Goal: Entertainment & Leisure: Consume media (video, audio)

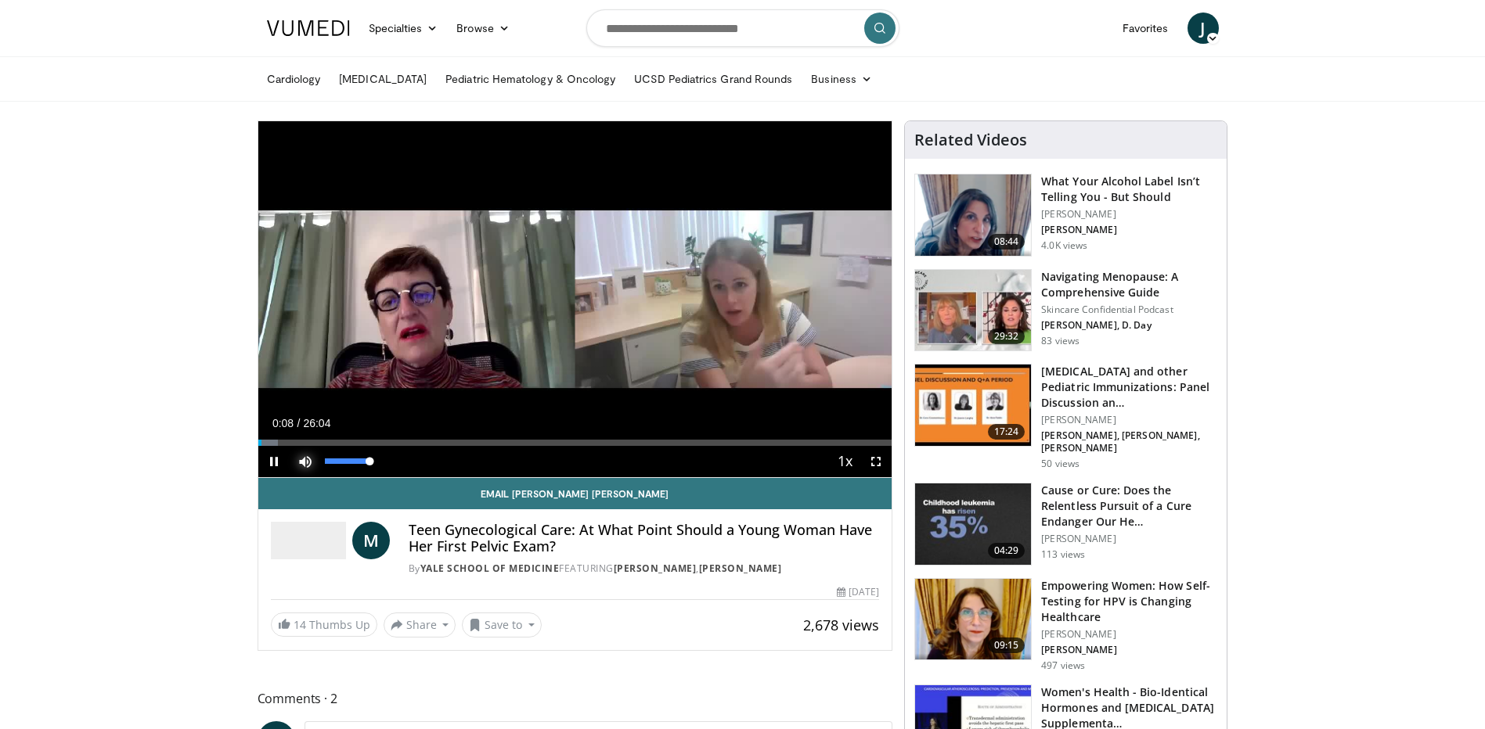
click at [302, 462] on span "Video Player" at bounding box center [305, 461] width 31 height 31
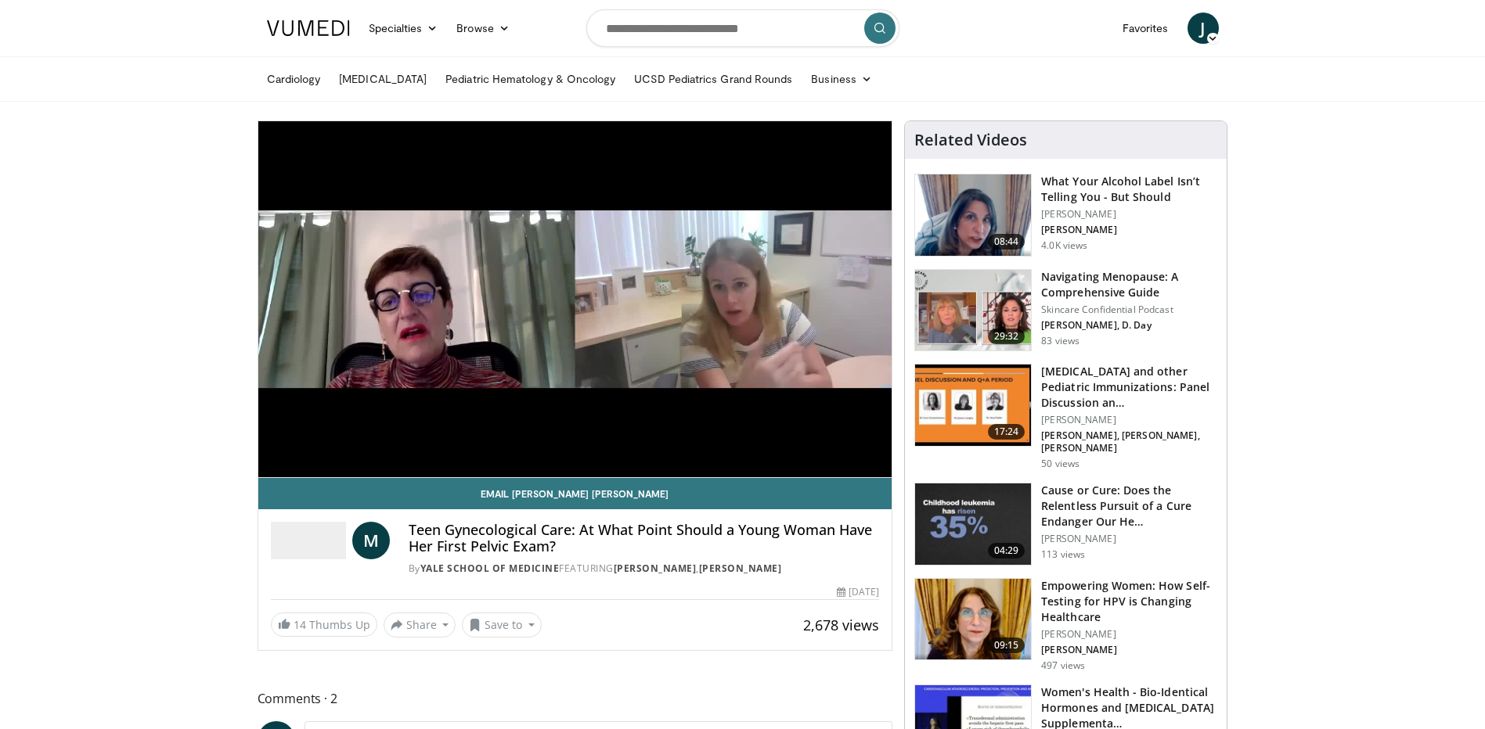
click at [302, 462] on div "10 seconds Tap to unmute" at bounding box center [575, 299] width 634 height 356
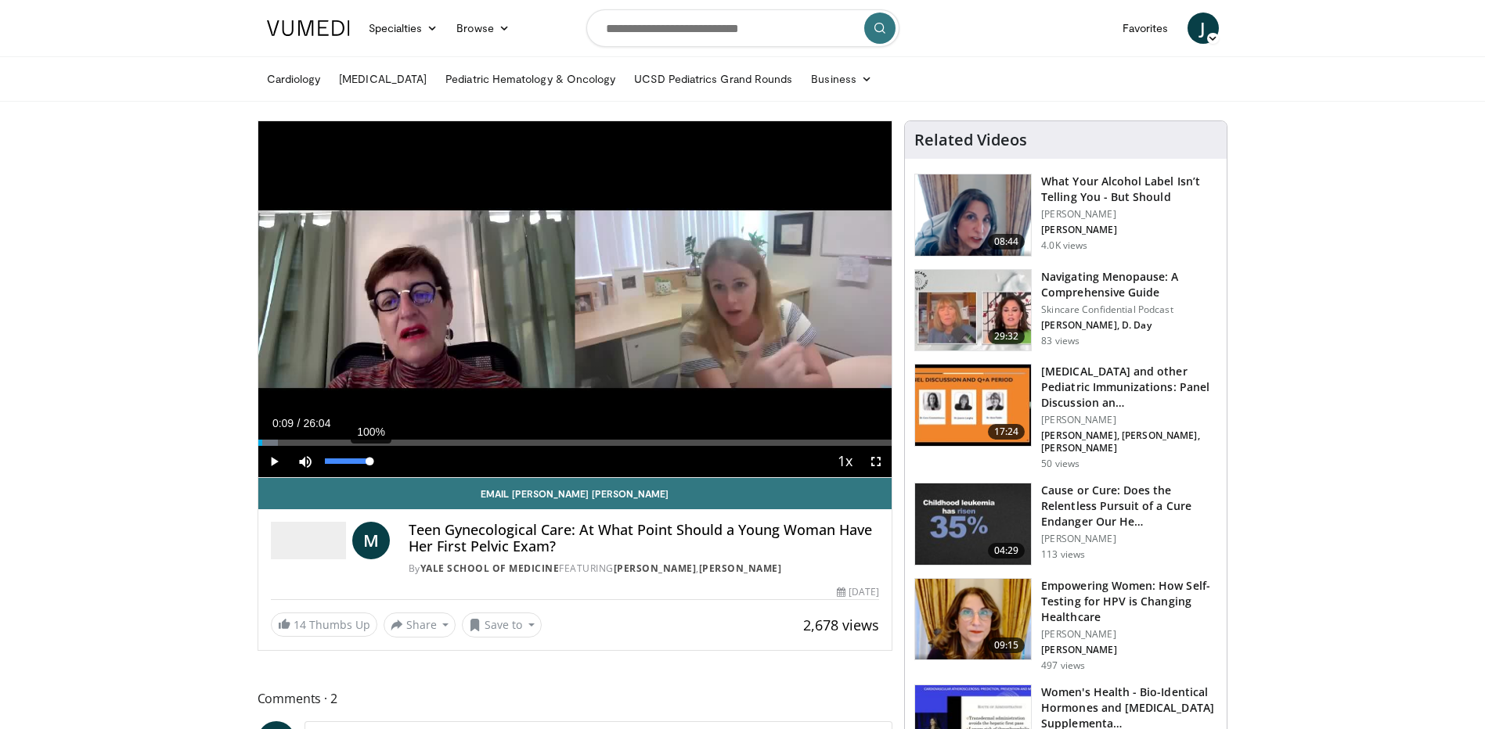
drag, startPoint x: 323, startPoint y: 462, endPoint x: 371, endPoint y: 462, distance: 47.7
click at [369, 462] on div "Volume Level" at bounding box center [347, 461] width 45 height 5
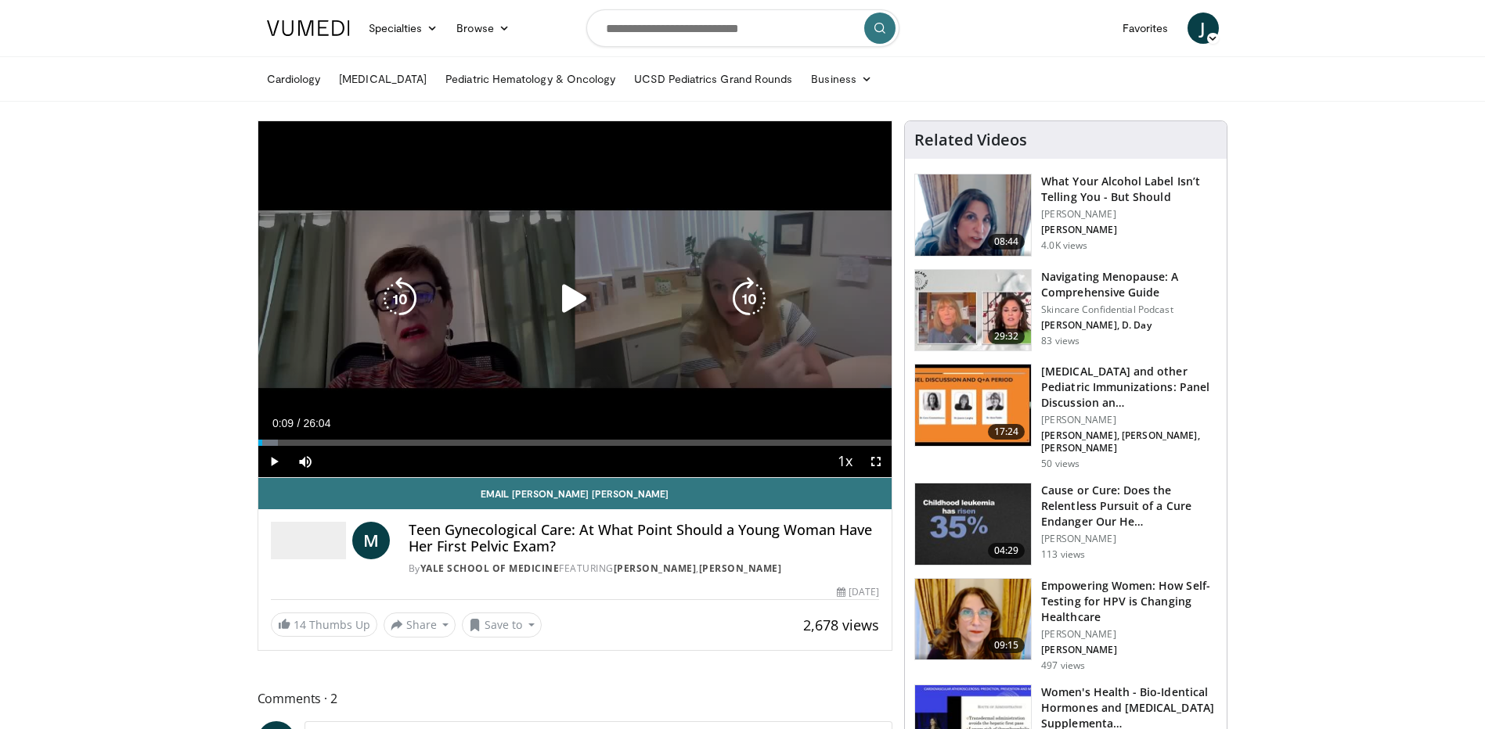
click at [566, 297] on icon "Video Player" at bounding box center [574, 299] width 44 height 44
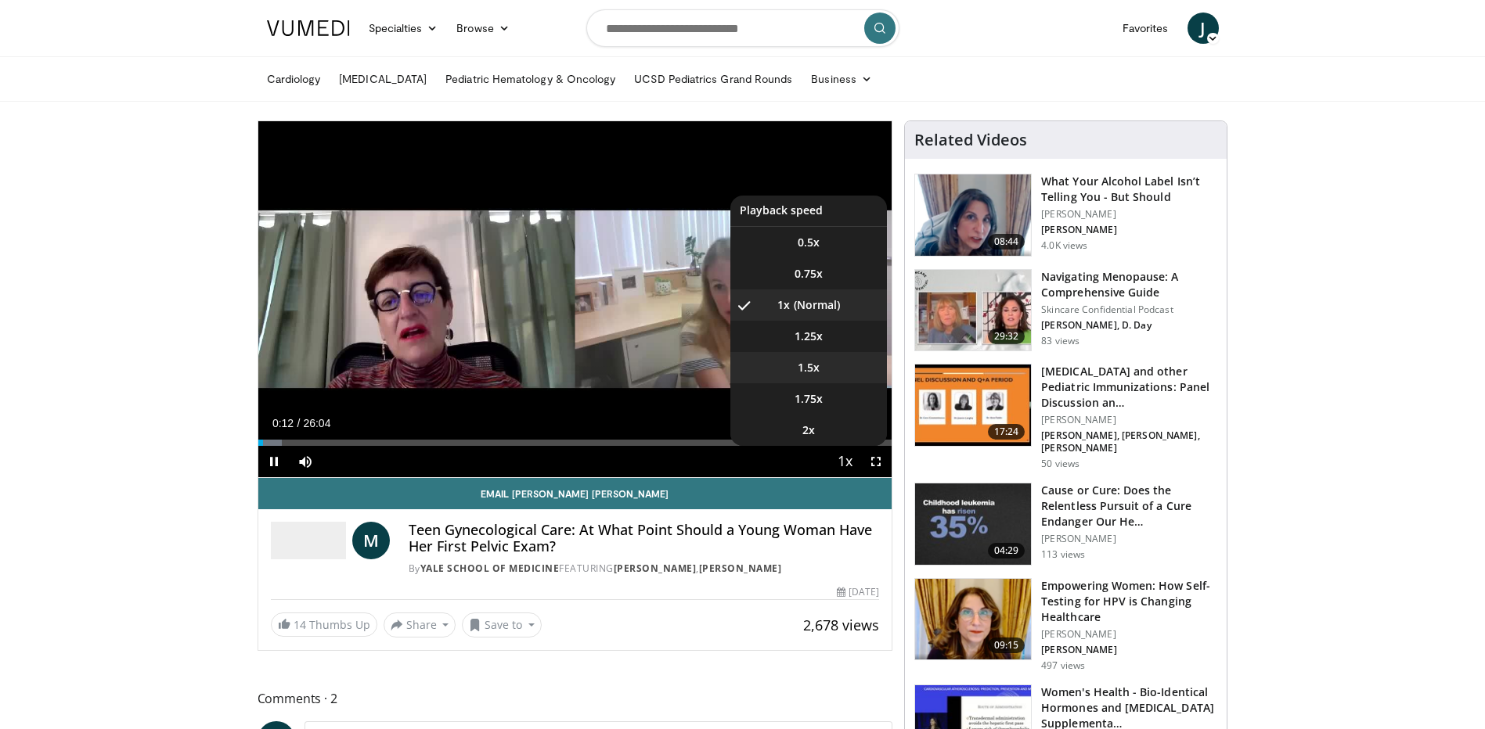
click at [820, 365] on li "1.5x" at bounding box center [808, 367] width 157 height 31
click at [811, 339] on span "1.25x" at bounding box center [808, 337] width 28 height 16
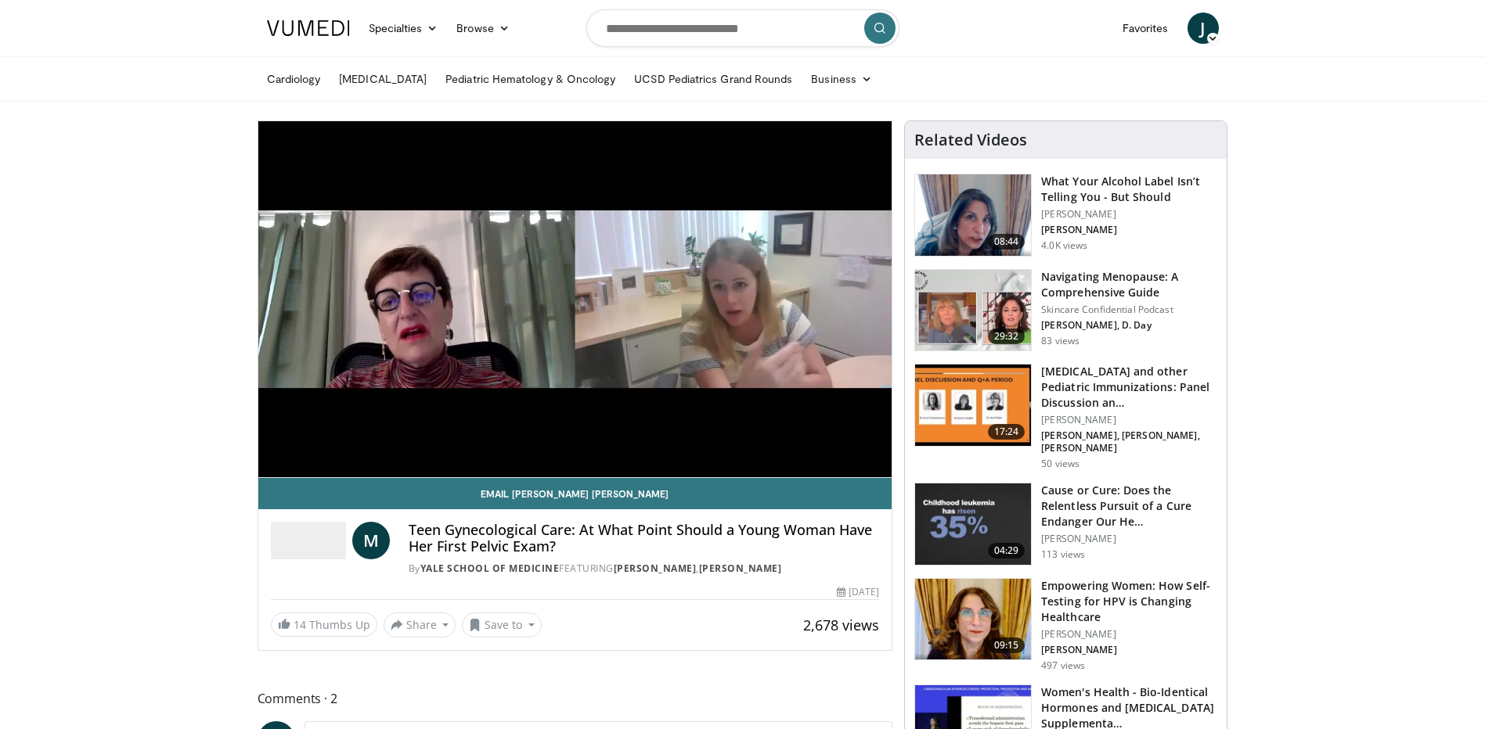
click at [566, 698] on span "Comments 2" at bounding box center [574, 699] width 635 height 20
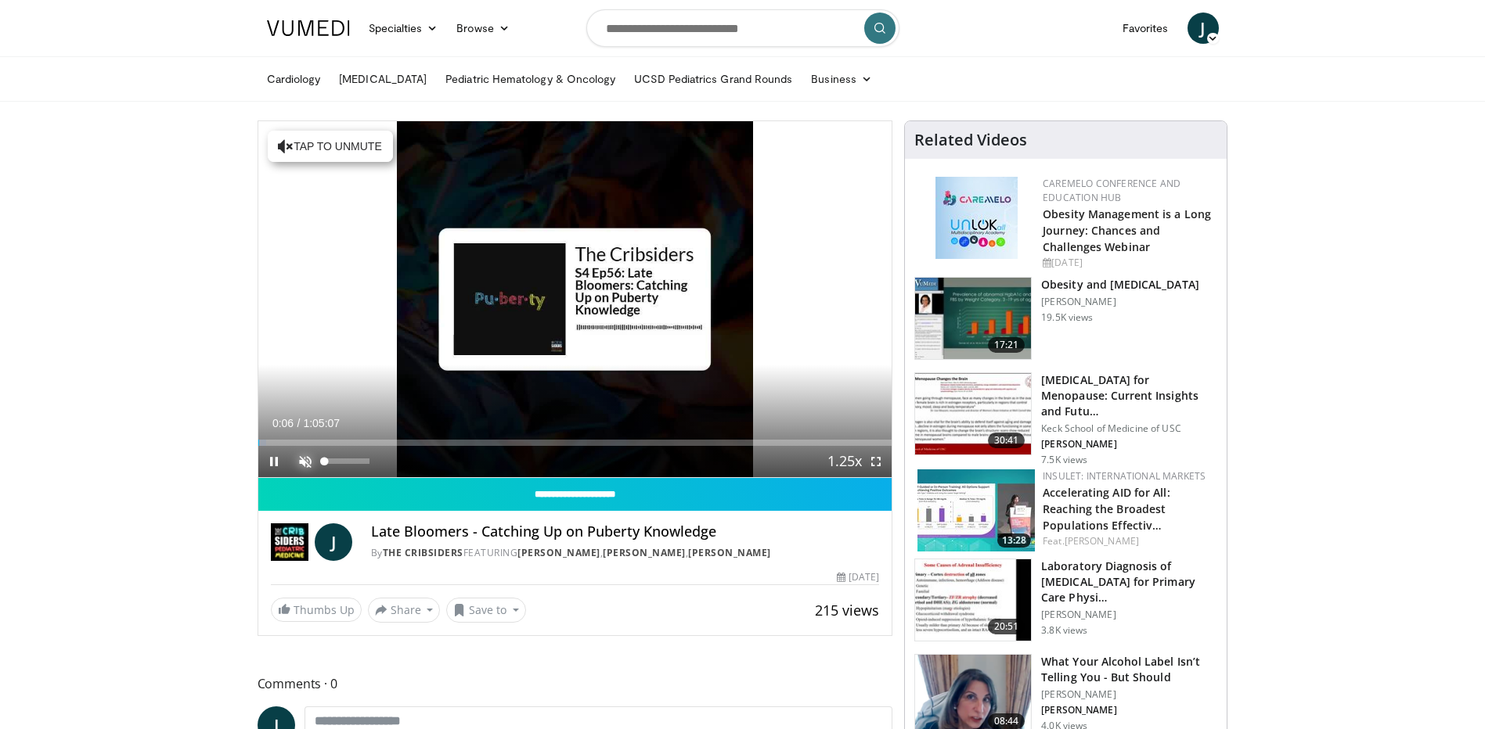
click at [304, 455] on span "Video Player" at bounding box center [305, 461] width 31 height 31
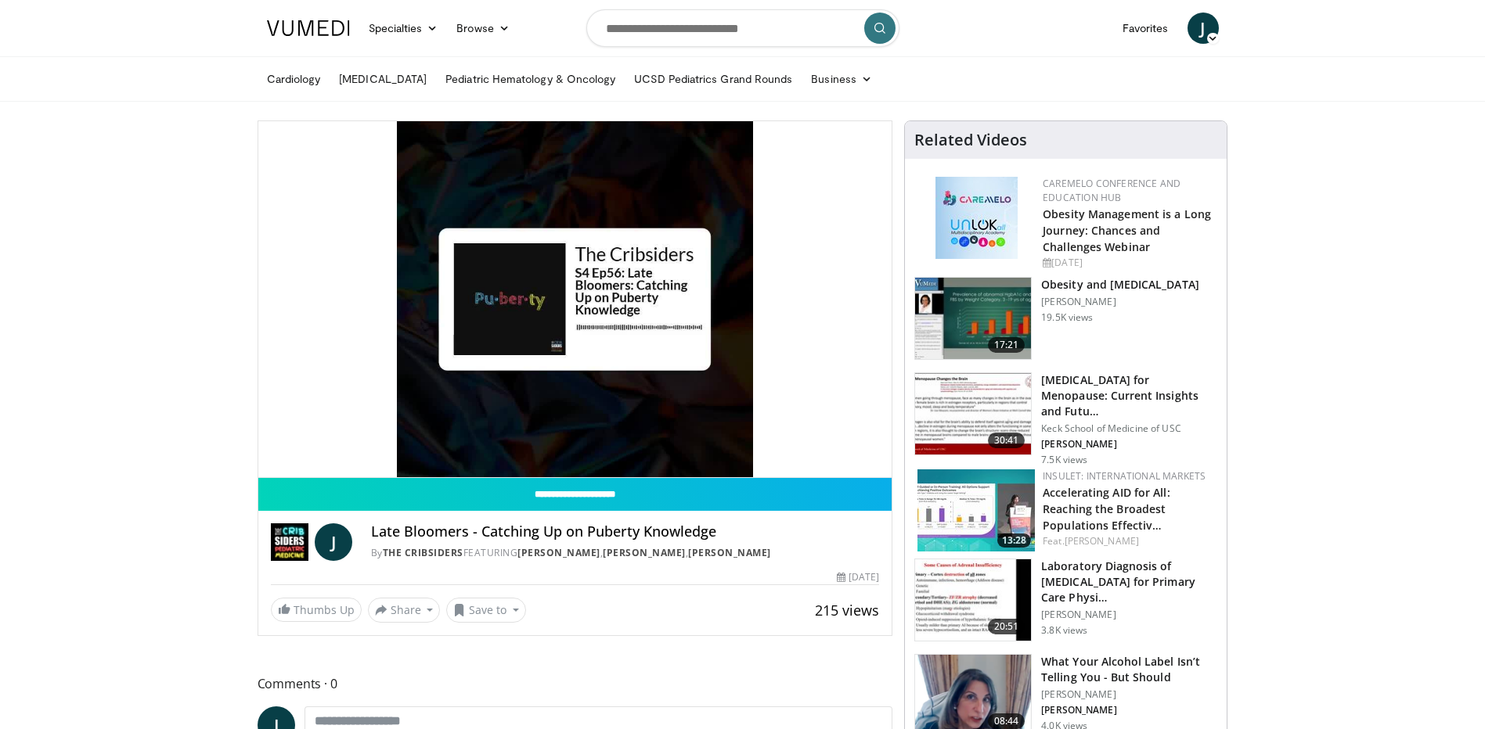
drag, startPoint x: 1402, startPoint y: 637, endPoint x: 1355, endPoint y: 585, distance: 69.3
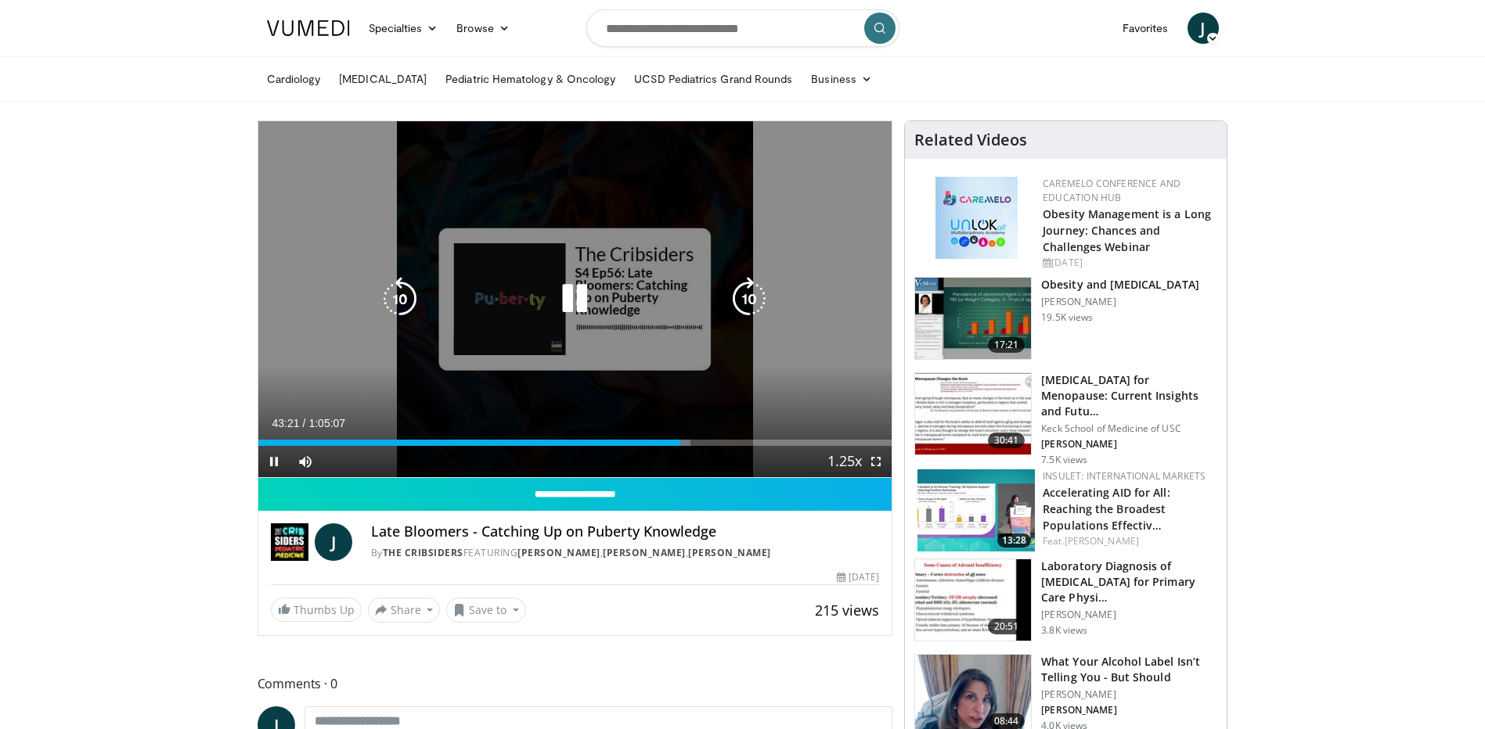
click at [585, 289] on icon "Video Player" at bounding box center [574, 299] width 44 height 44
